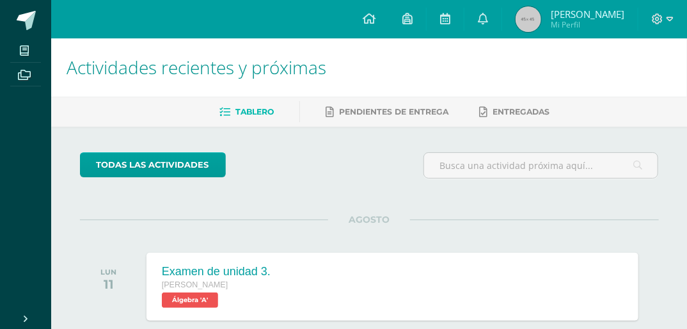
click at [596, 26] on span "Mi Perfil" at bounding box center [588, 24] width 74 height 11
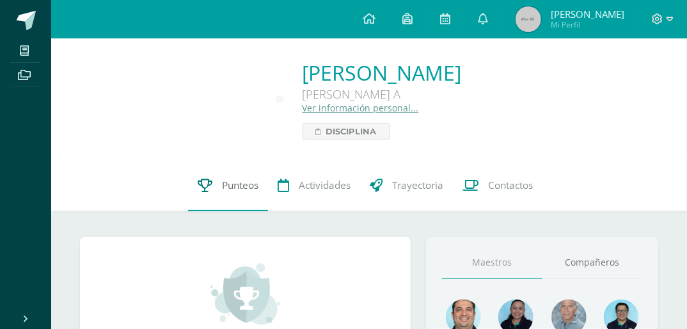
click at [244, 195] on link "Punteos" at bounding box center [228, 185] width 80 height 51
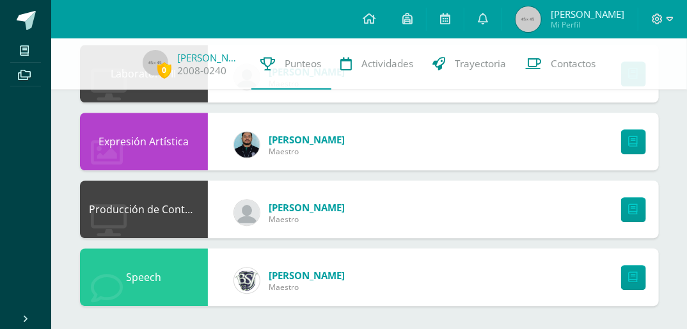
scroll to position [1176, 0]
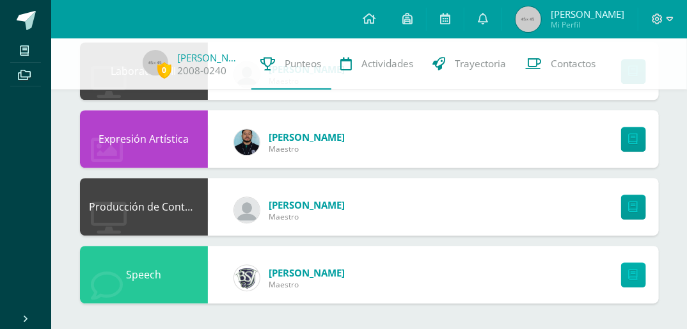
drag, startPoint x: 310, startPoint y: 279, endPoint x: 629, endPoint y: 273, distance: 318.7
click at [629, 273] on div "Speech Carlos Sinto Maestro" at bounding box center [369, 275] width 579 height 58
click at [629, 273] on icon at bounding box center [634, 274] width 10 height 11
click at [448, 210] on div "Producción de Contenidos Digitales Diego Martinez Maestro" at bounding box center [369, 207] width 579 height 58
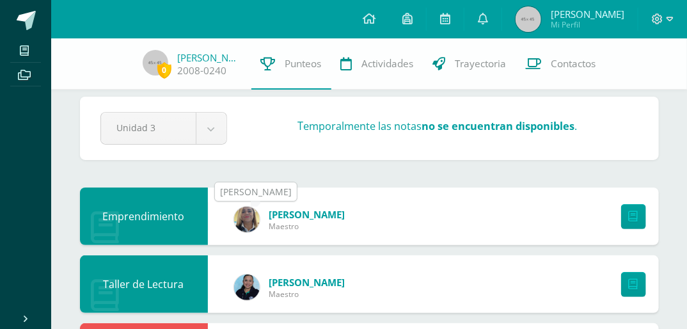
scroll to position [12, 0]
